Goal: Transaction & Acquisition: Book appointment/travel/reservation

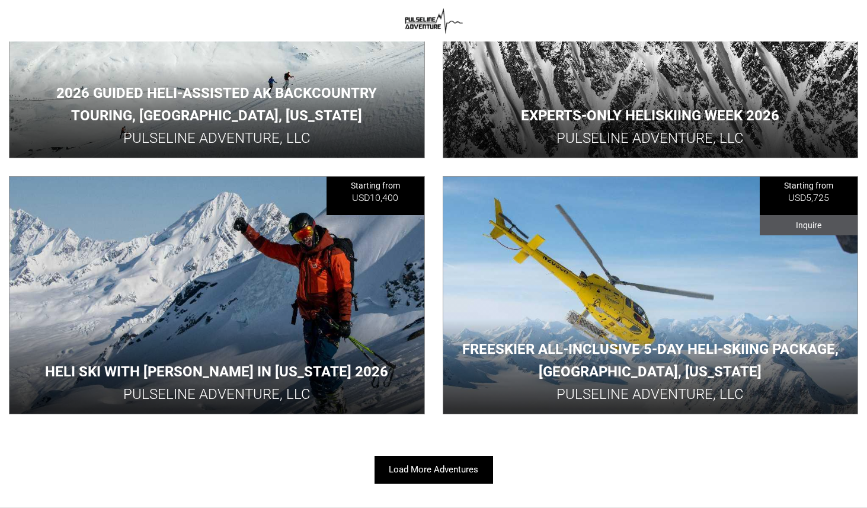
scroll to position [378, 0]
click at [454, 470] on button "Load More Adventures" at bounding box center [434, 470] width 119 height 28
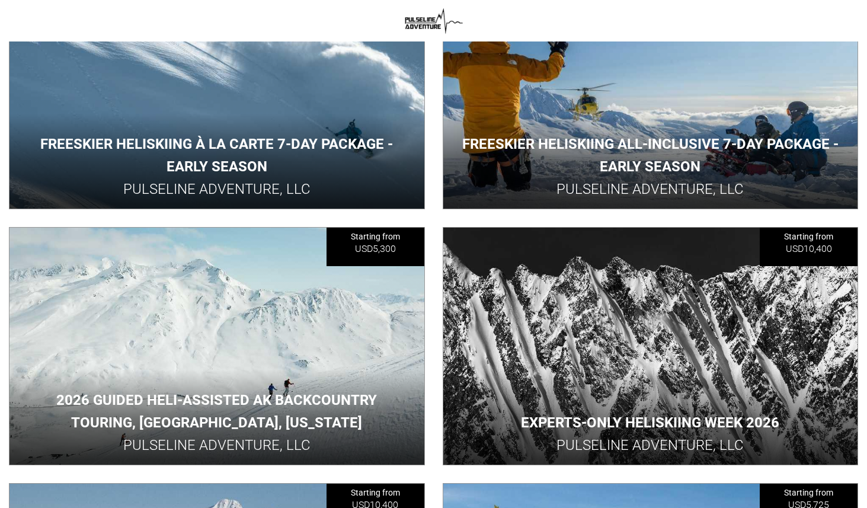
scroll to position [0, 0]
